Goal: Find specific page/section

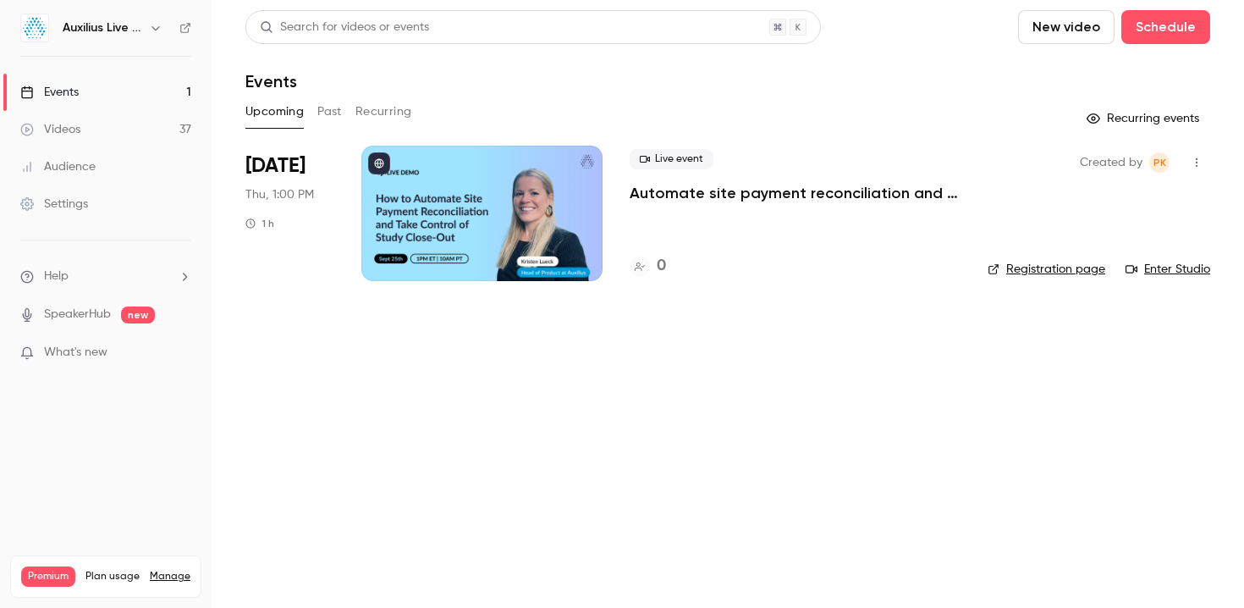
click at [159, 26] on icon "button" at bounding box center [156, 28] width 14 height 14
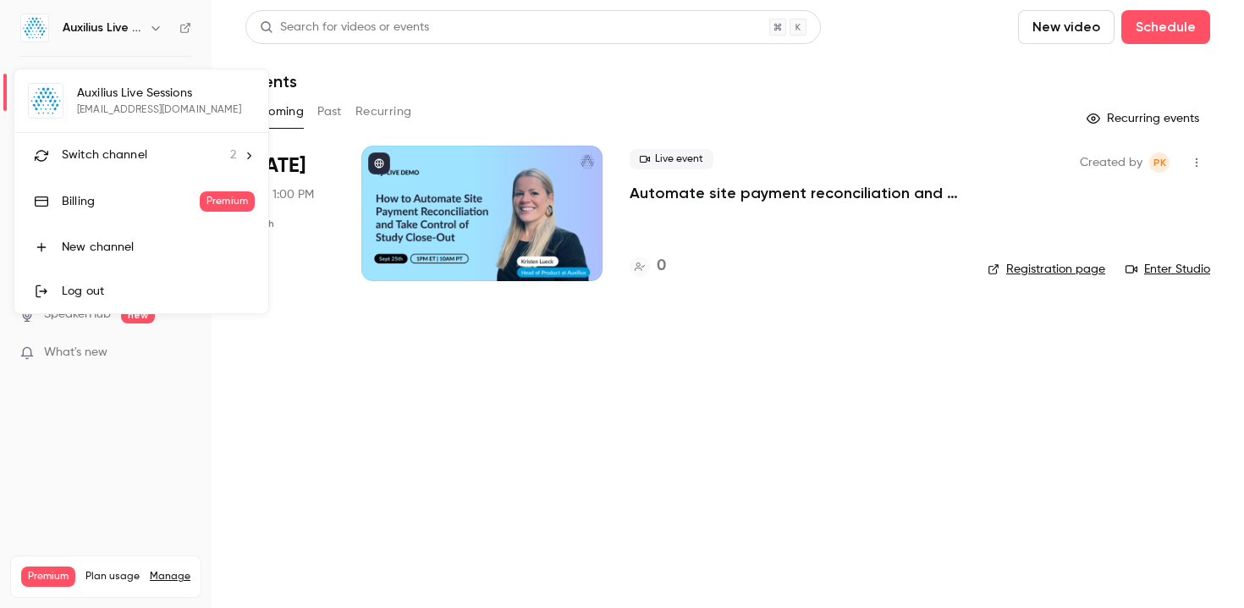
click at [136, 151] on span "Switch channel" at bounding box center [104, 155] width 85 height 18
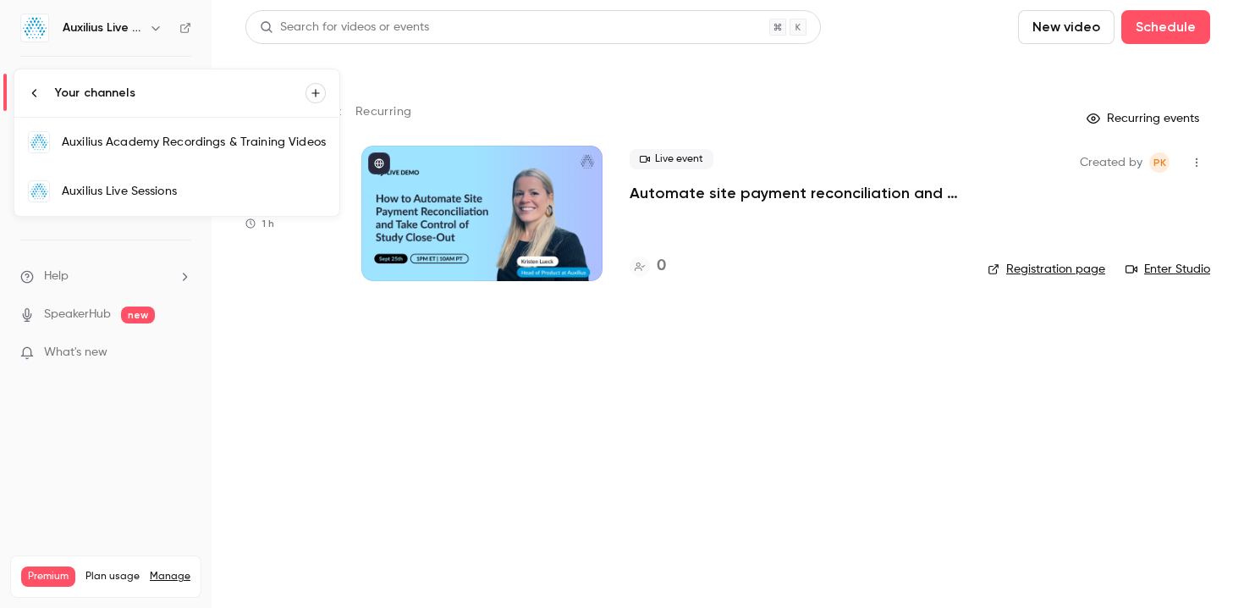
click at [234, 149] on div "Auxilius Academy Recordings & Training Videos" at bounding box center [194, 142] width 264 height 17
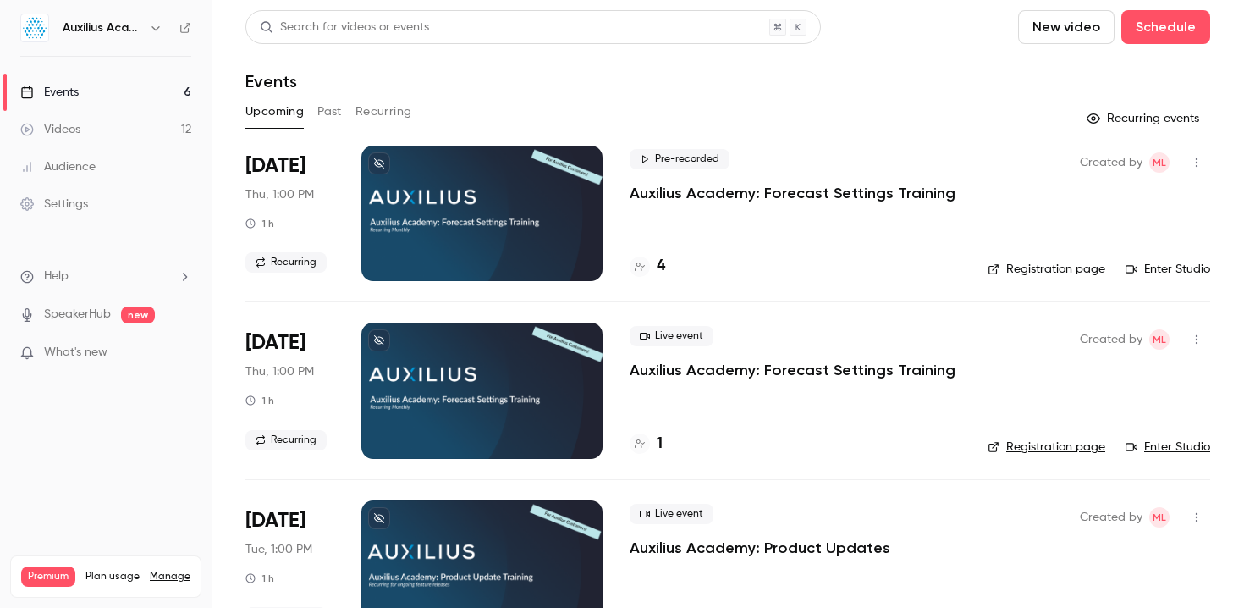
click at [658, 264] on h4 "4" at bounding box center [661, 266] width 8 height 23
